Goal: Task Accomplishment & Management: Manage account settings

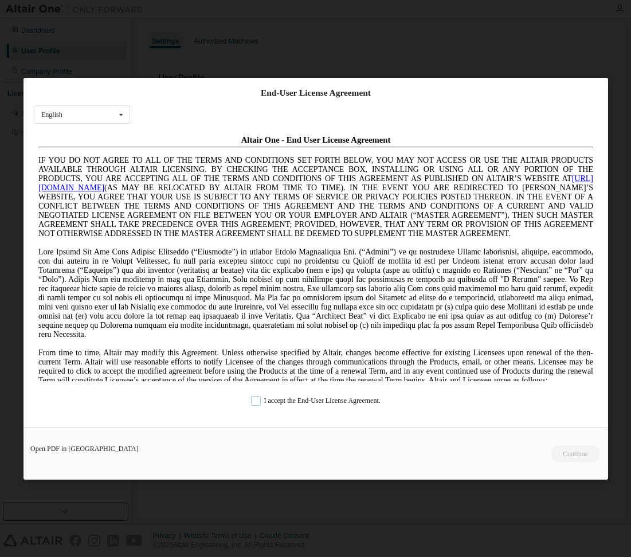
click at [251, 396] on label "I accept the End-User License Agreement." at bounding box center [316, 400] width 130 height 10
drag, startPoint x: 246, startPoint y: 396, endPoint x: 270, endPoint y: 425, distance: 37.5
click at [251, 398] on label "I accept the End-User License Agreement." at bounding box center [316, 400] width 130 height 10
click at [251, 403] on label "I accept the End-User License Agreement." at bounding box center [316, 400] width 130 height 10
click at [568, 457] on button "Continue" at bounding box center [574, 453] width 49 height 17
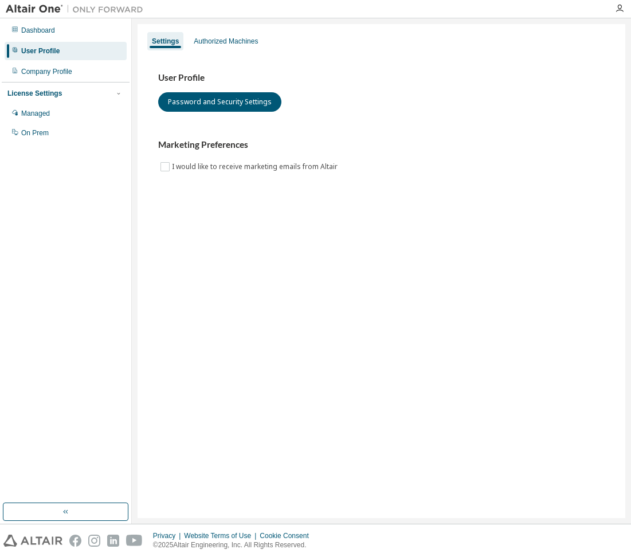
click at [48, 52] on div "User Profile" at bounding box center [40, 50] width 38 height 9
click at [206, 42] on div "Authorized Machines" at bounding box center [226, 41] width 64 height 9
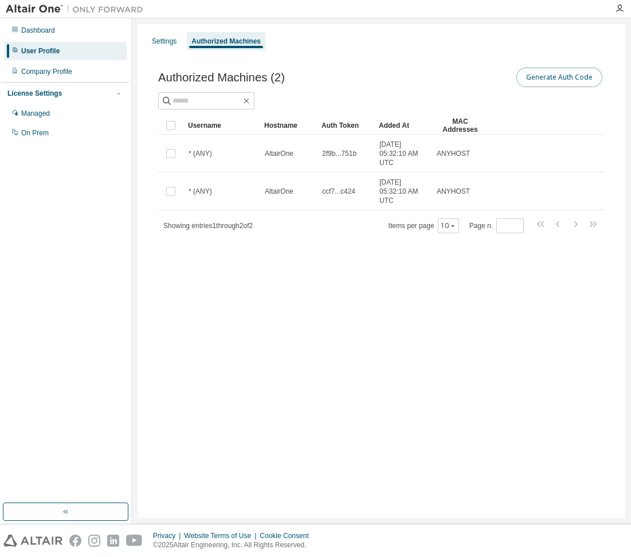
click at [546, 78] on button "Generate Auth Code" at bounding box center [559, 77] width 86 height 19
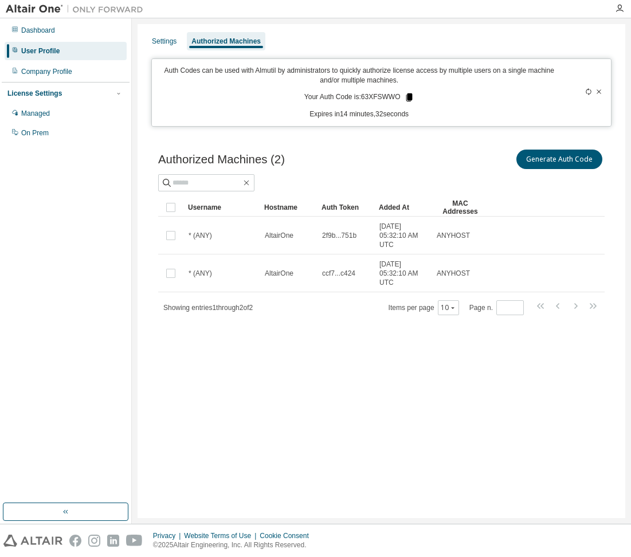
click at [410, 95] on icon at bounding box center [409, 97] width 6 height 8
drag, startPoint x: 513, startPoint y: 326, endPoint x: 521, endPoint y: 350, distance: 24.6
click at [516, 335] on div "Authorized Machines (2) Generate Auth Code Clear Load Save Save As Field Operat…" at bounding box center [381, 240] width 474 height 212
click at [401, 167] on div "Generate Auth Code" at bounding box center [494, 159] width 224 height 24
drag, startPoint x: 189, startPoint y: 438, endPoint x: 361, endPoint y: 109, distance: 371.4
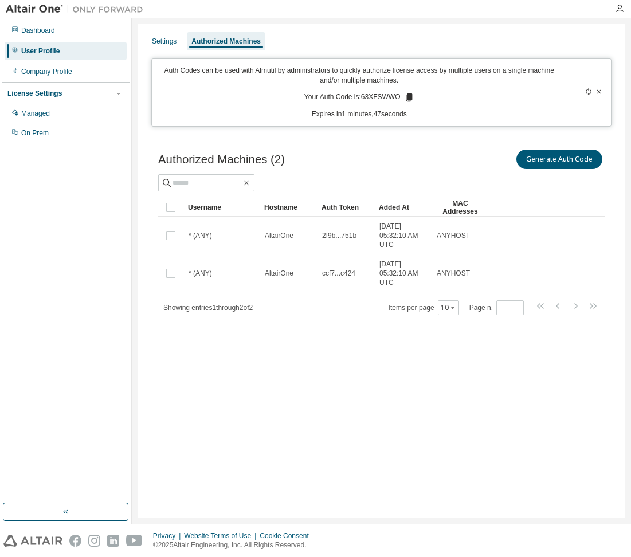
click at [190, 440] on div "Settings Authorized Machines Auth Codes can be used with Almutil by administrat…" at bounding box center [382, 271] width 488 height 494
